Goal: Task Accomplishment & Management: Complete application form

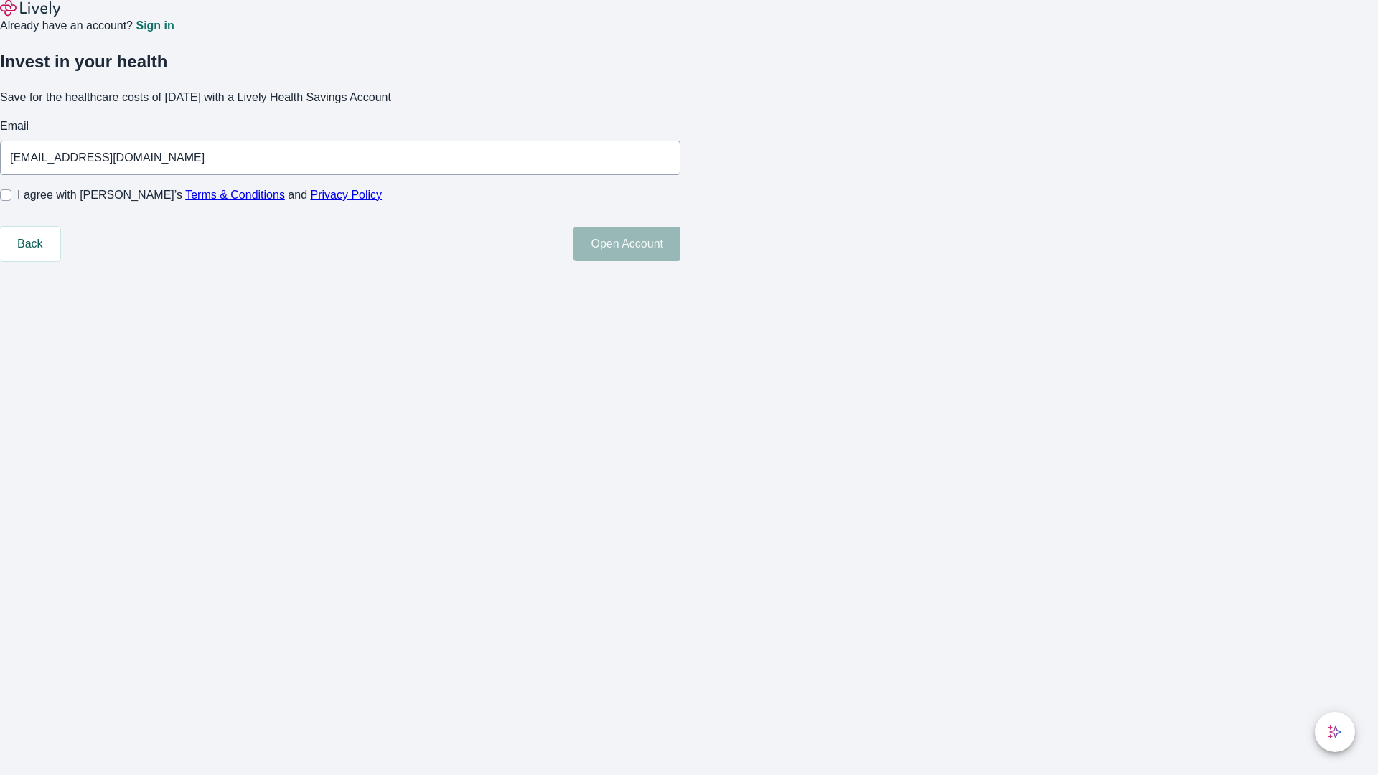
click at [11, 201] on input "I agree with Lively’s Terms & Conditions and Privacy Policy" at bounding box center [5, 195] width 11 height 11
checkbox input "true"
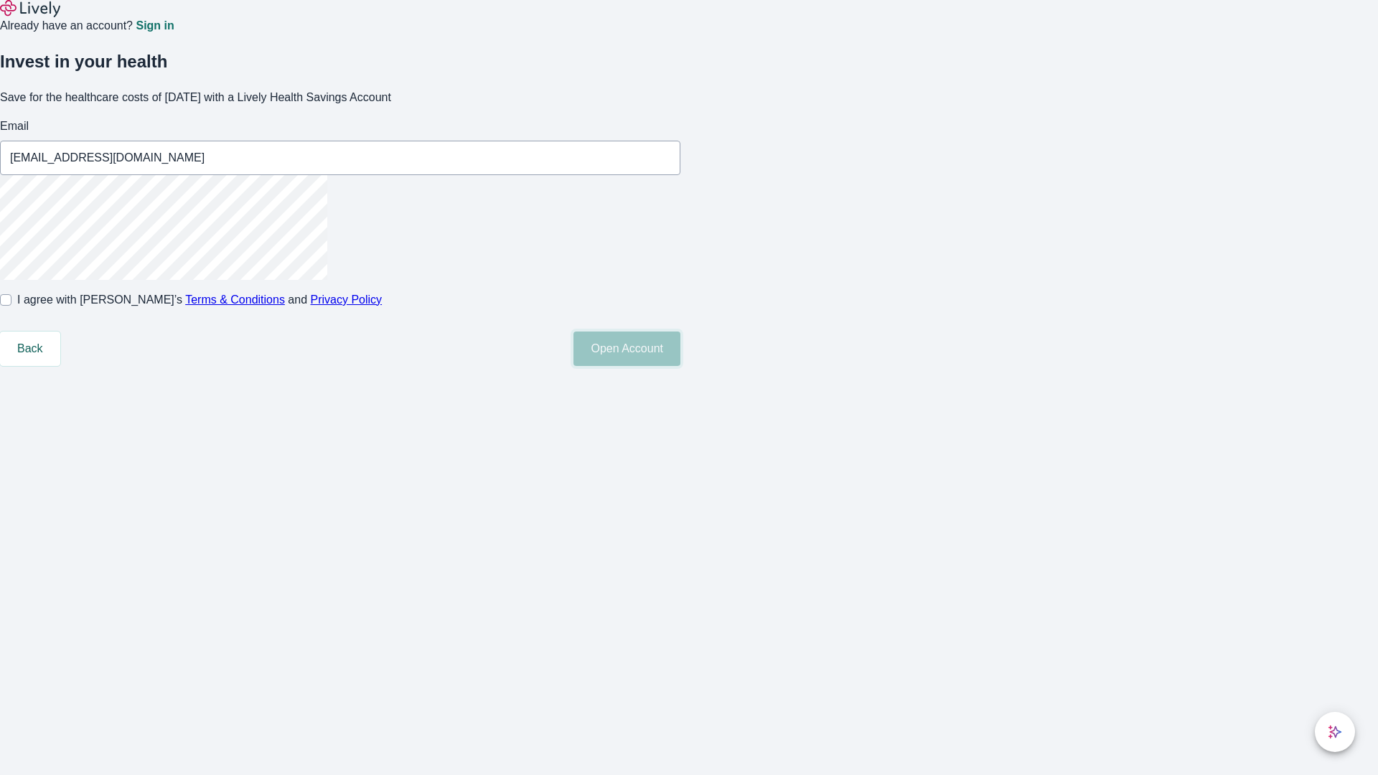
click at [681, 366] on button "Open Account" at bounding box center [627, 349] width 107 height 34
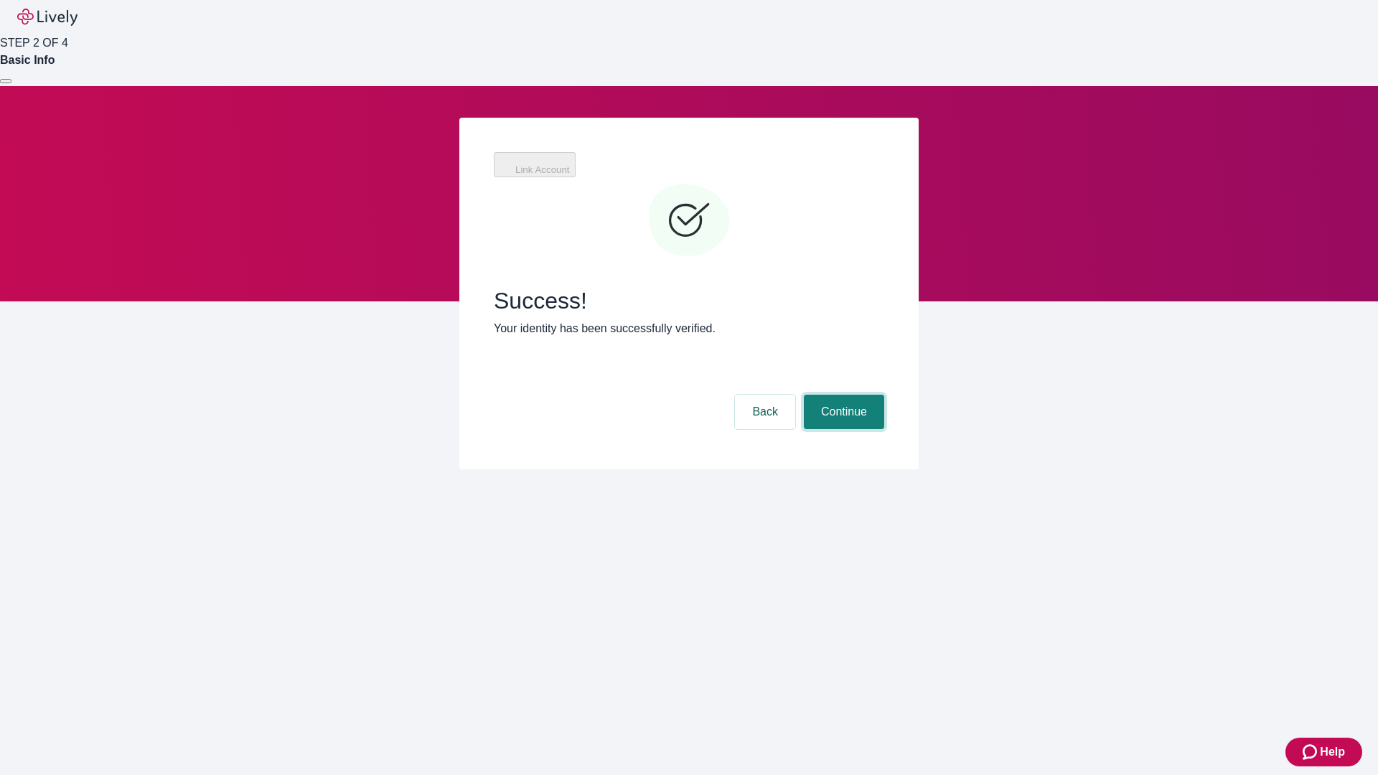
click at [842, 395] on button "Continue" at bounding box center [844, 412] width 80 height 34
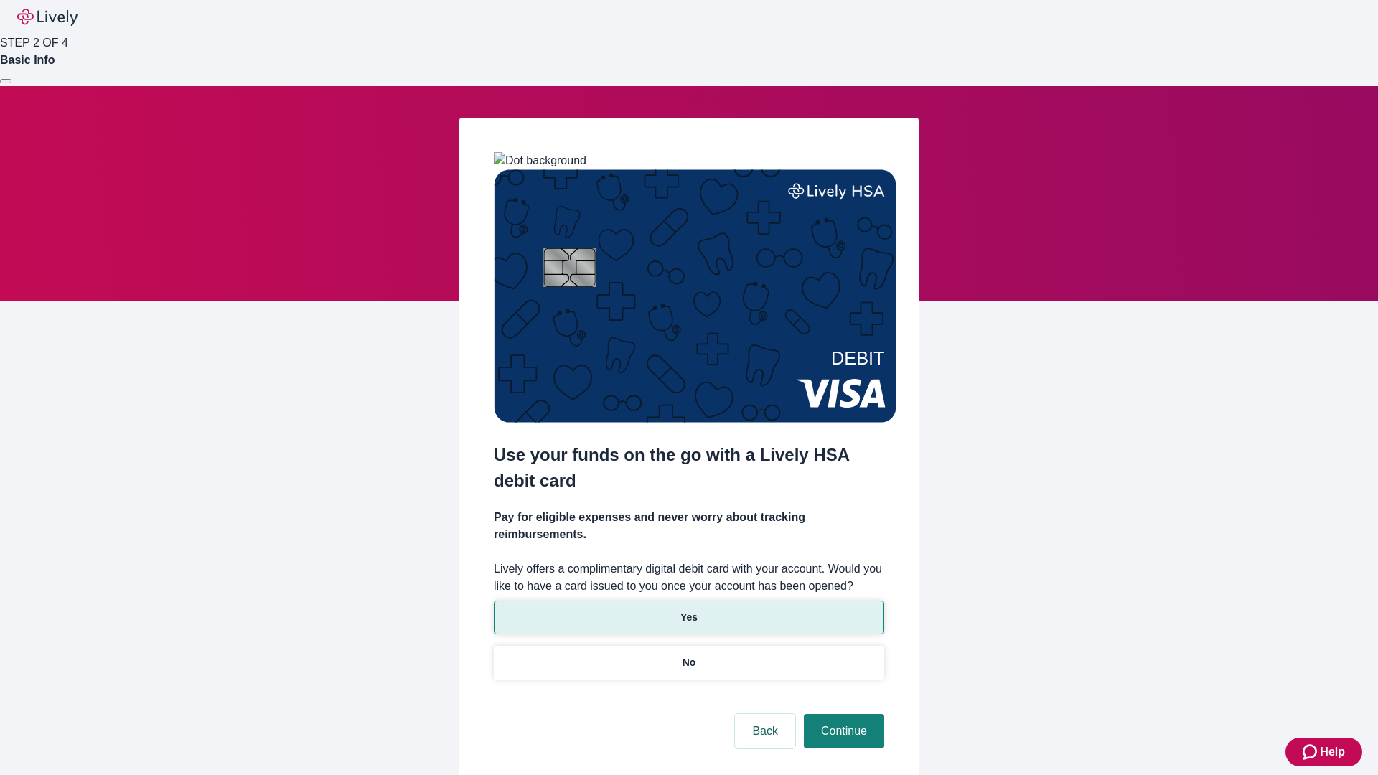
click at [688, 610] on p "Yes" at bounding box center [689, 617] width 17 height 15
click at [842, 714] on button "Continue" at bounding box center [844, 731] width 80 height 34
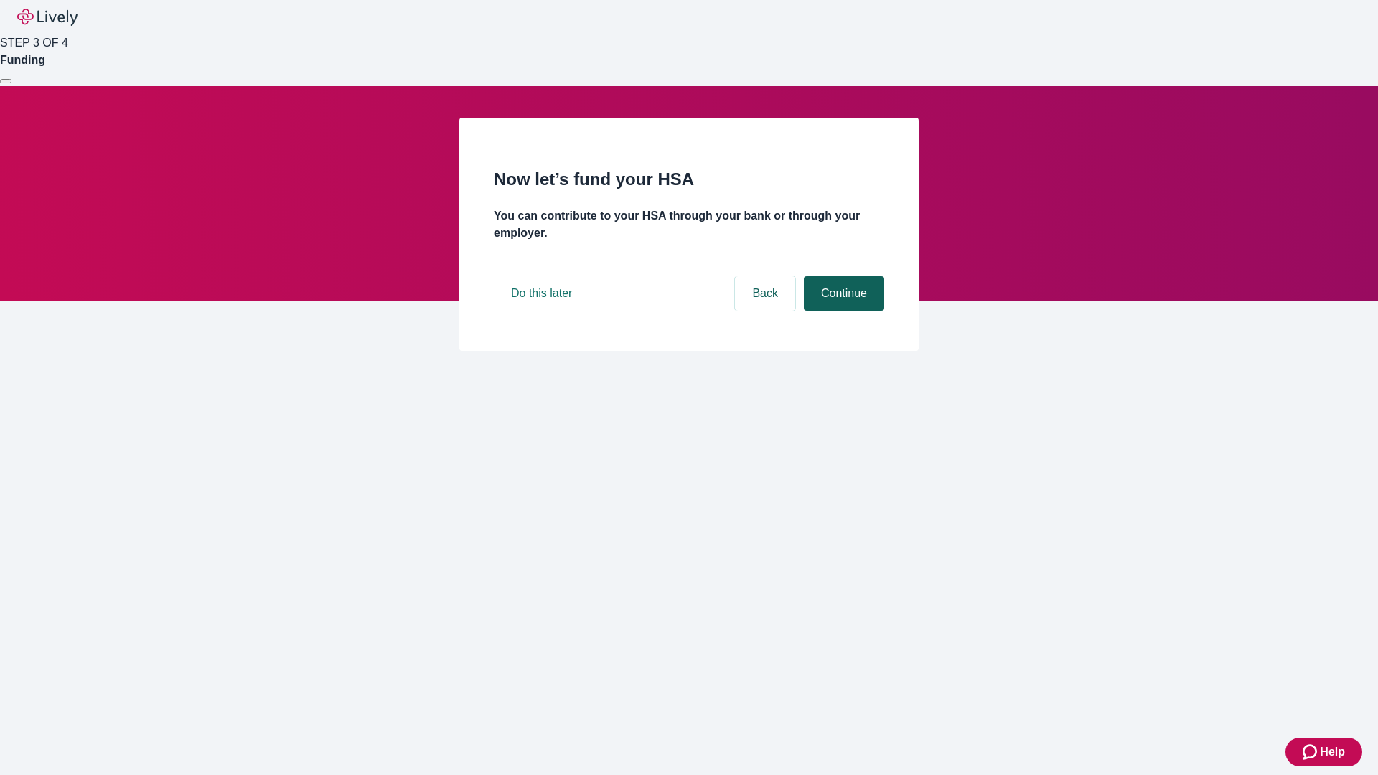
click at [842, 311] on button "Continue" at bounding box center [844, 293] width 80 height 34
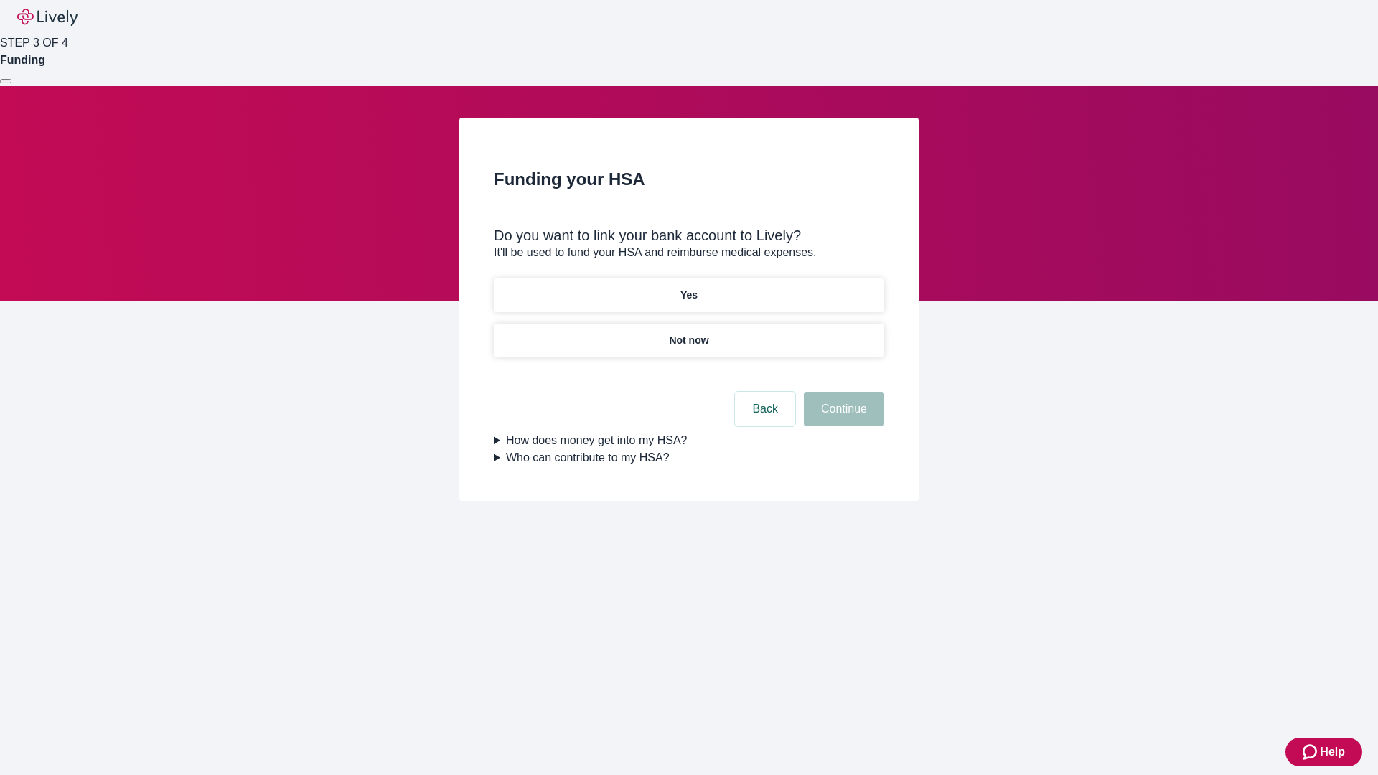
click at [688, 333] on p "Not now" at bounding box center [688, 340] width 39 height 15
click at [842, 418] on button "Continue" at bounding box center [844, 409] width 80 height 34
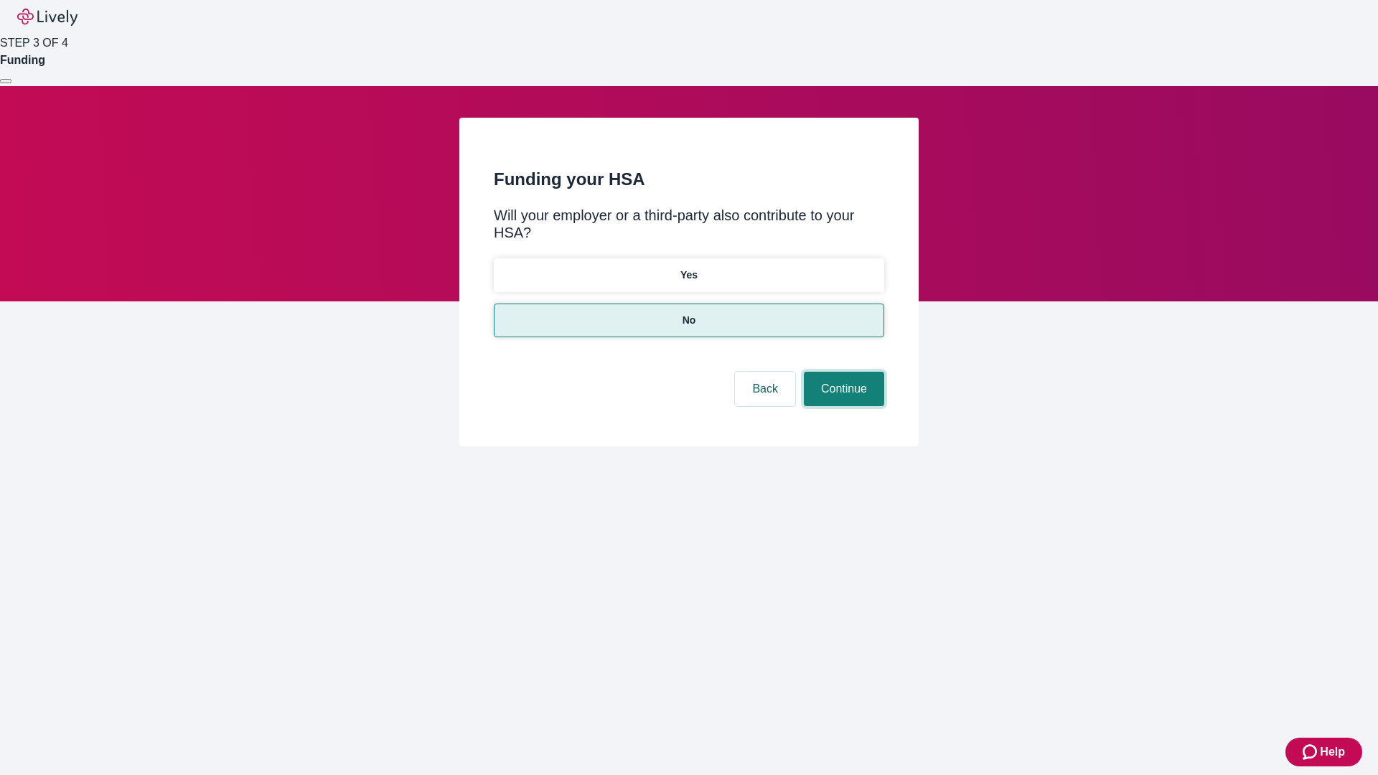
click at [842, 372] on button "Continue" at bounding box center [844, 389] width 80 height 34
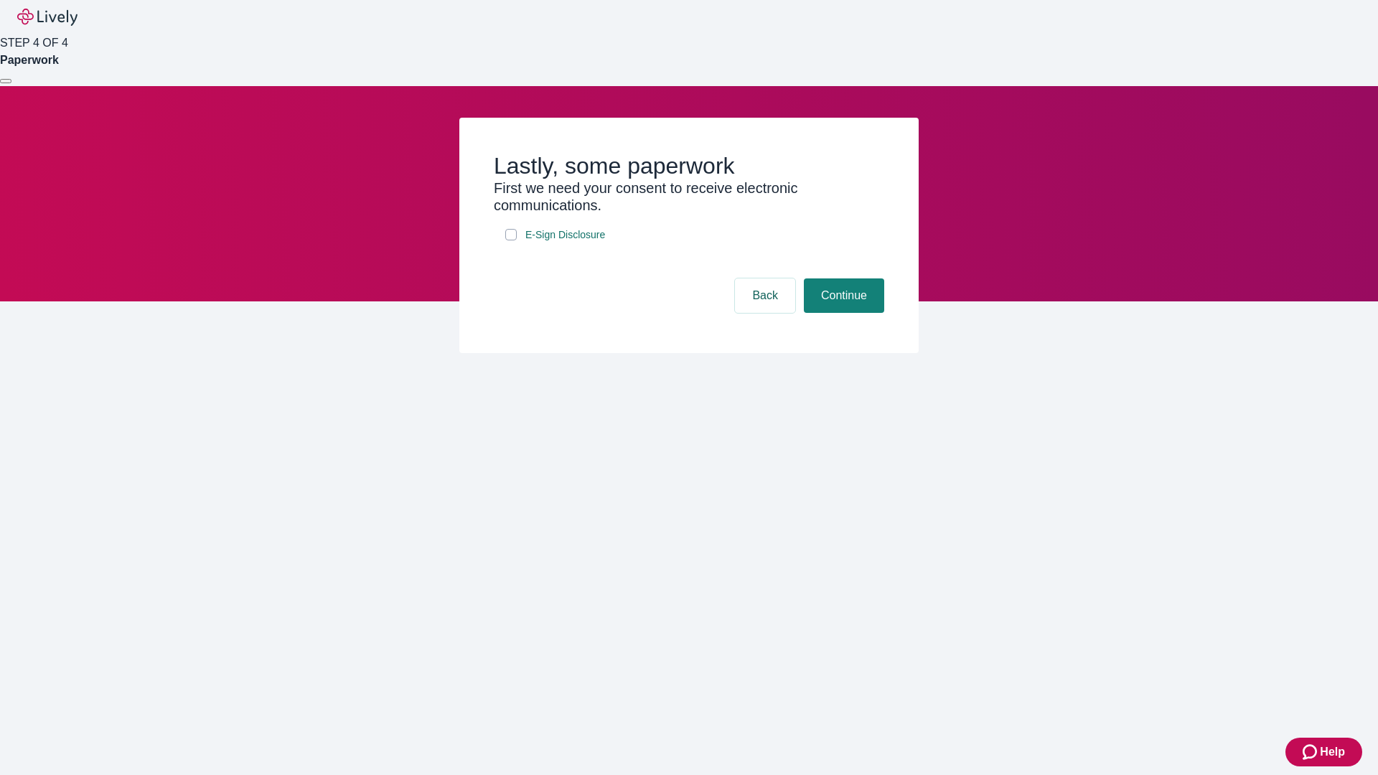
click at [511, 240] on input "E-Sign Disclosure" at bounding box center [510, 234] width 11 height 11
checkbox input "true"
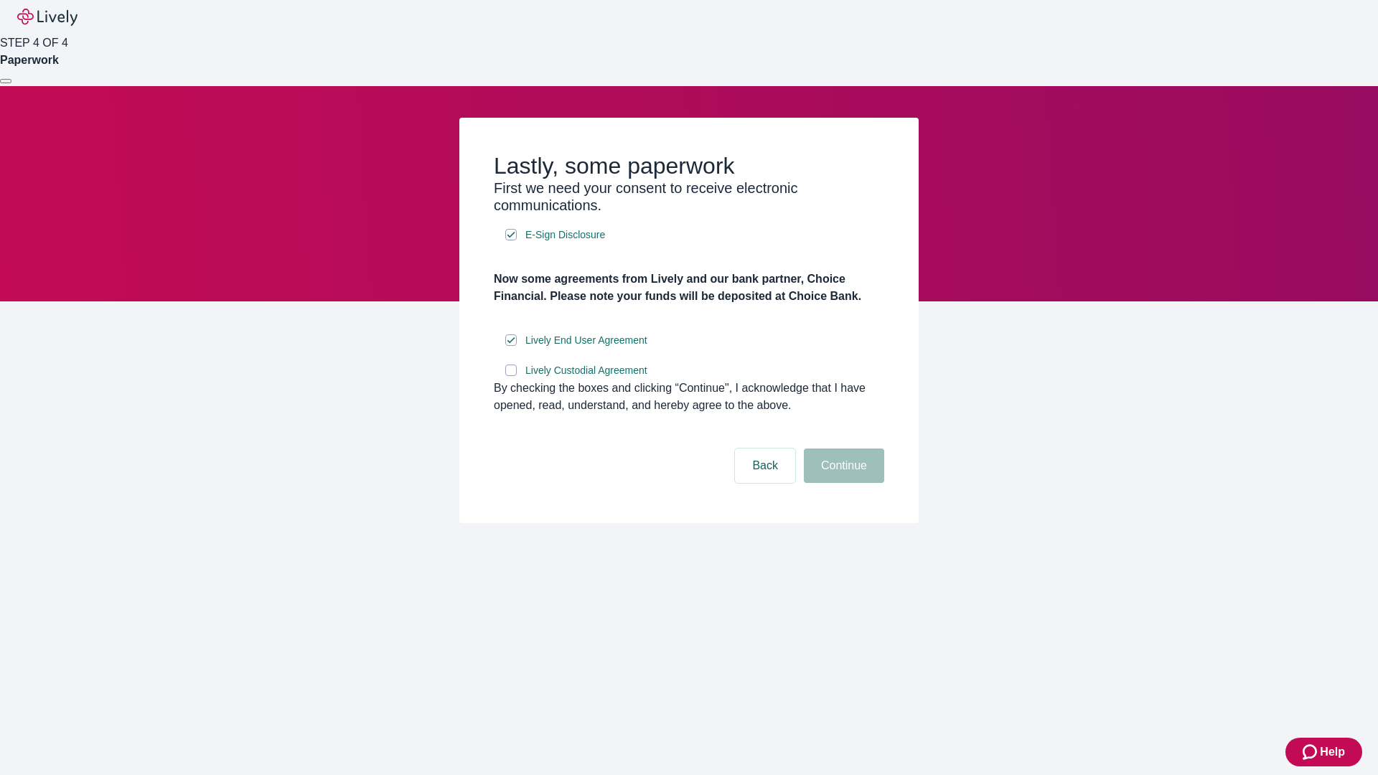
click at [511, 376] on input "Lively Custodial Agreement" at bounding box center [510, 370] width 11 height 11
checkbox input "true"
click at [842, 483] on button "Continue" at bounding box center [844, 466] width 80 height 34
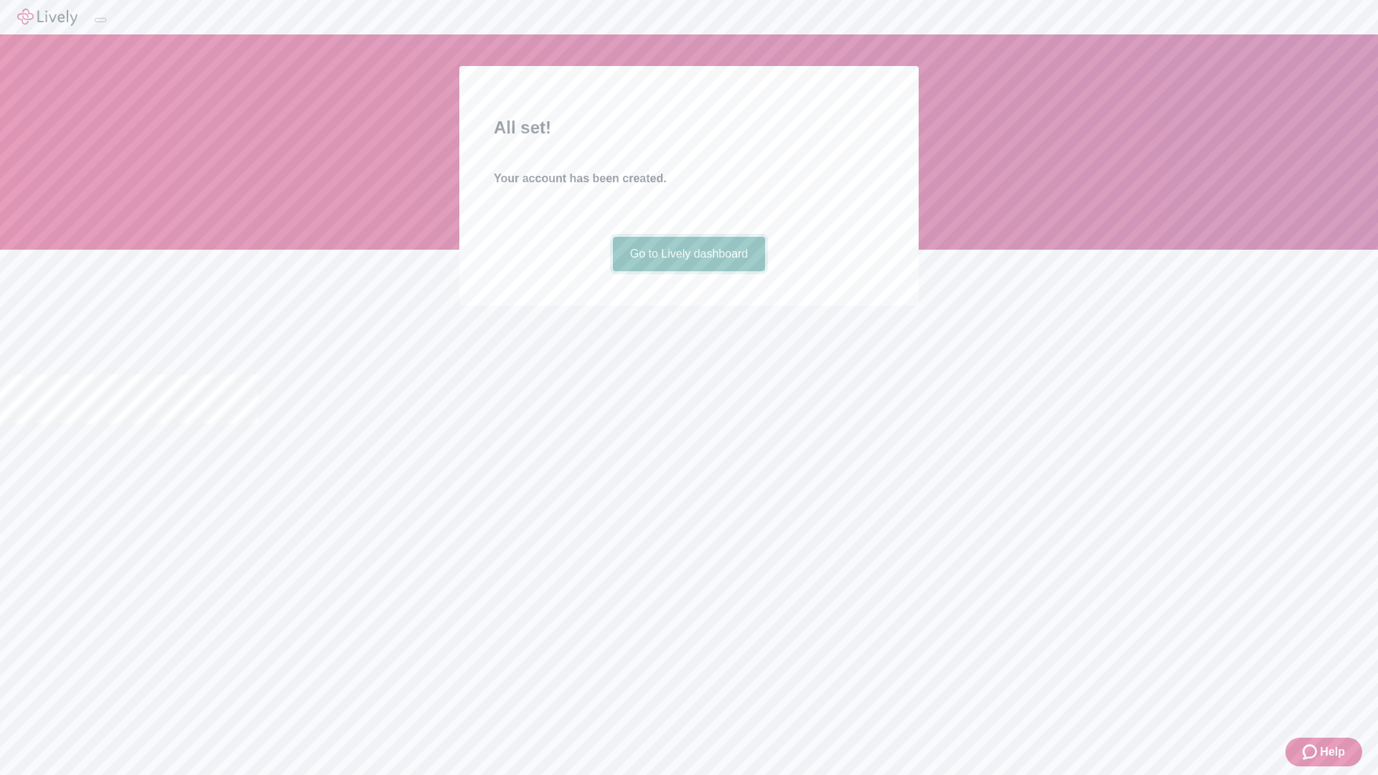
click at [688, 271] on link "Go to Lively dashboard" at bounding box center [689, 254] width 153 height 34
